Goal: Check status: Check status

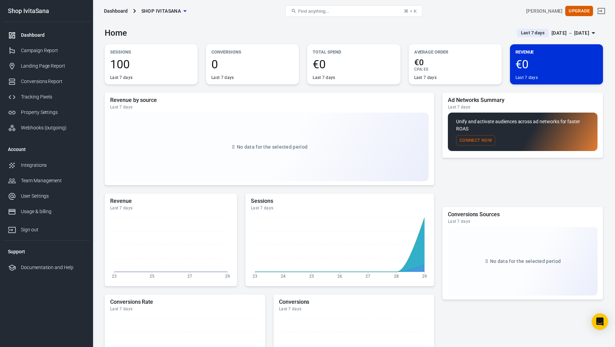
click at [579, 34] on div "[DATE] － [DATE]" at bounding box center [571, 33] width 38 height 9
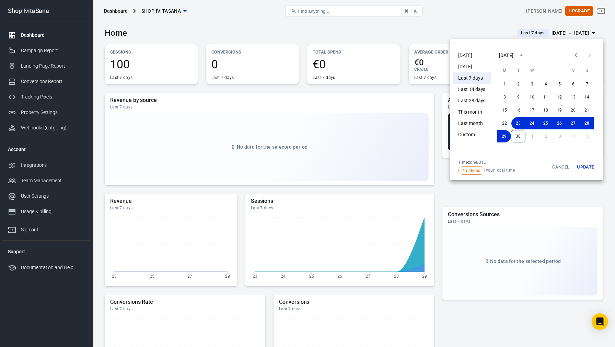
click at [471, 55] on li "[DATE]" at bounding box center [472, 55] width 38 height 11
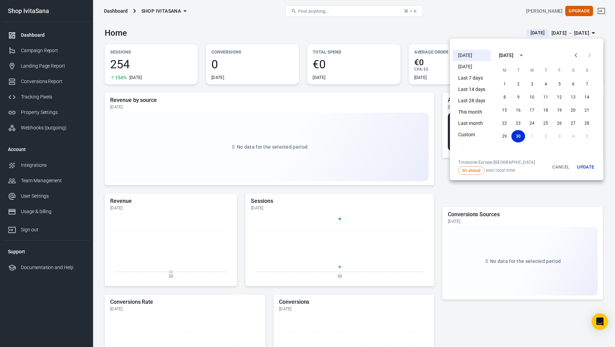
click at [372, 30] on div at bounding box center [307, 173] width 615 height 347
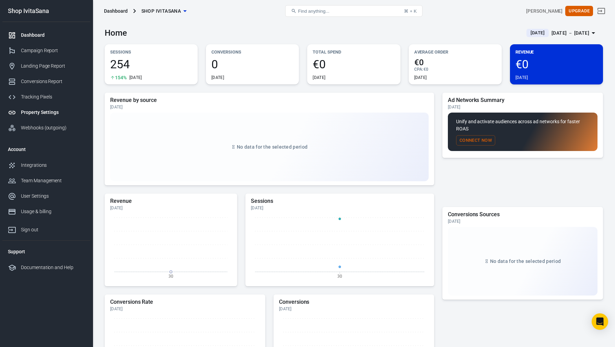
click at [45, 110] on div "Property Settings" at bounding box center [53, 112] width 64 height 7
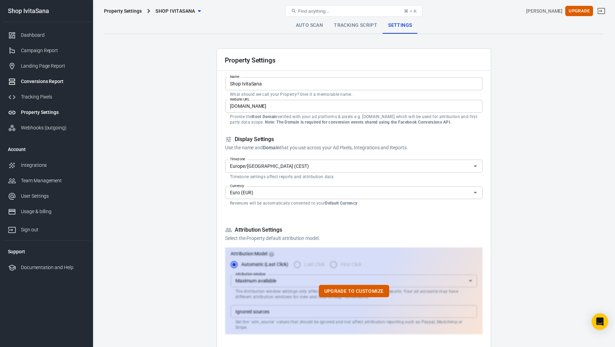
scroll to position [0, 0]
click at [45, 81] on div "Conversions Report" at bounding box center [53, 81] width 64 height 7
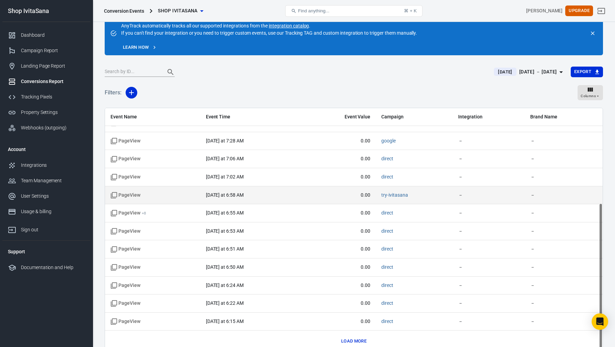
scroll to position [53, 0]
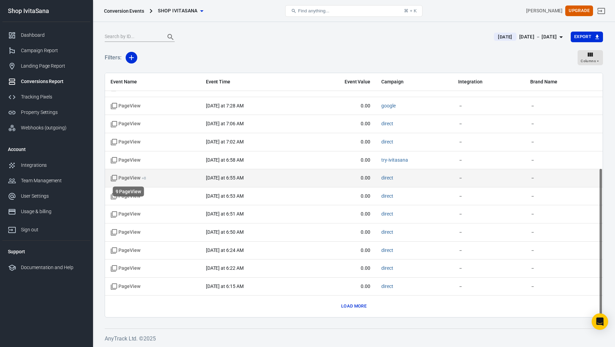
click at [133, 177] on span "PageView + 8" at bounding box center [129, 178] width 36 height 7
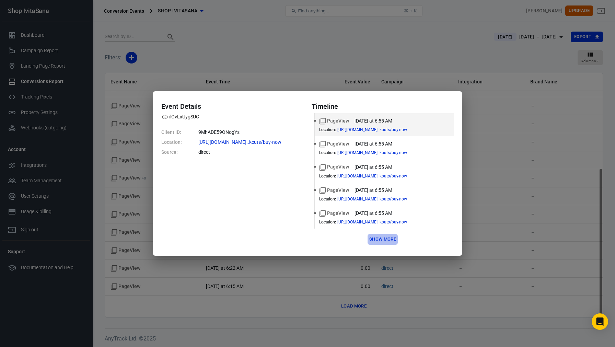
click at [377, 240] on button "Show more" at bounding box center [383, 239] width 30 height 11
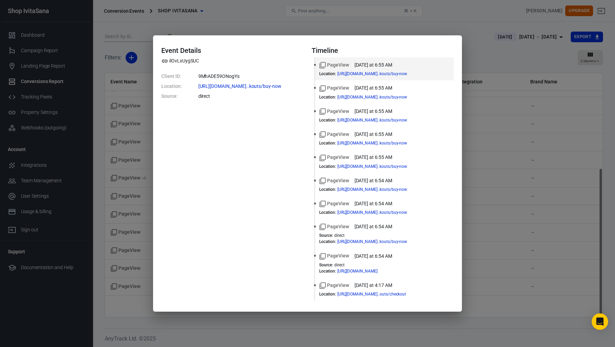
click at [508, 152] on div "Event Details ilOvLxUygSUC Client ID: 9MhADE59ONogYs Location: [URL][DOMAIN_NAM…" at bounding box center [307, 173] width 615 height 347
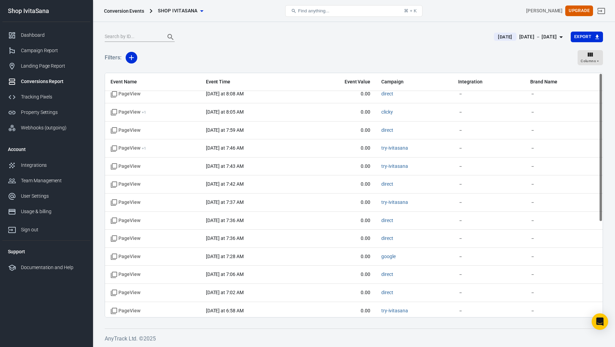
scroll to position [0, 0]
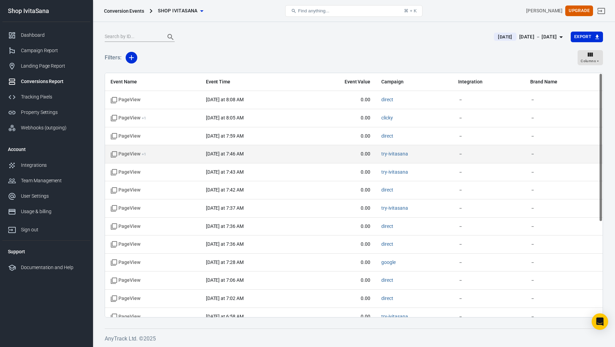
click at [133, 155] on span "PageView + 1" at bounding box center [129, 154] width 36 height 7
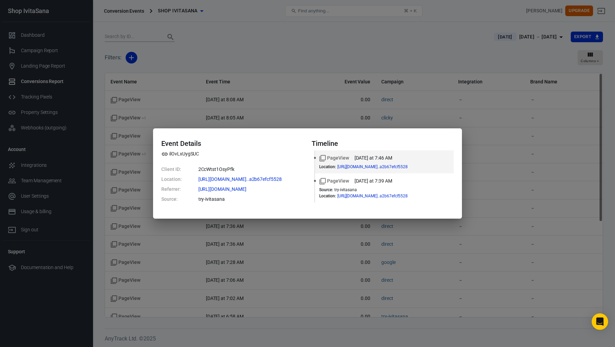
click at [283, 61] on div "Event Details ilOvLxUygSUC Client ID: 2CcWtst1OsyPfk Location: [URL][DOMAIN_NAM…" at bounding box center [307, 173] width 615 height 347
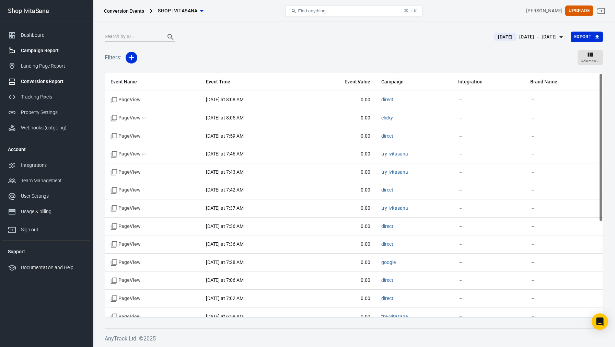
click at [44, 48] on div "Campaign Report" at bounding box center [53, 50] width 64 height 7
